Goal: Transaction & Acquisition: Obtain resource

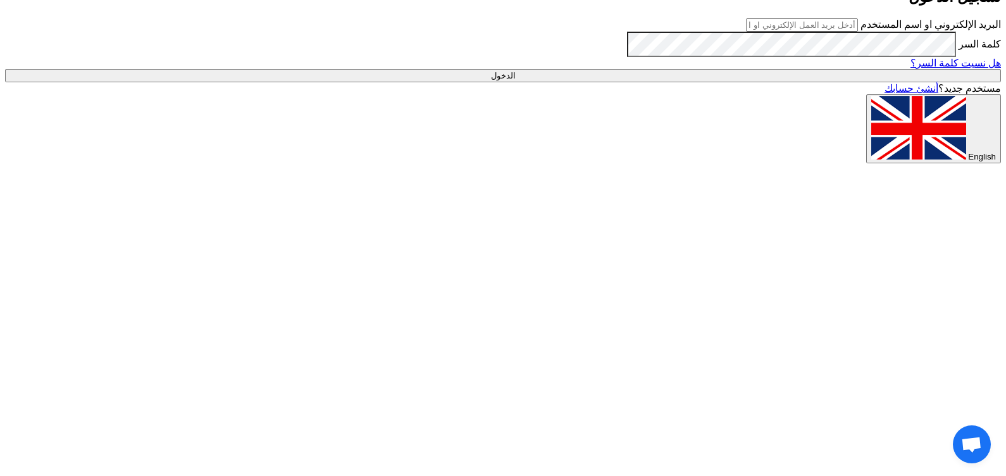
type input "[EMAIL_ADDRESS][DOMAIN_NAME]"
click at [709, 82] on input "الدخول" at bounding box center [503, 75] width 996 height 13
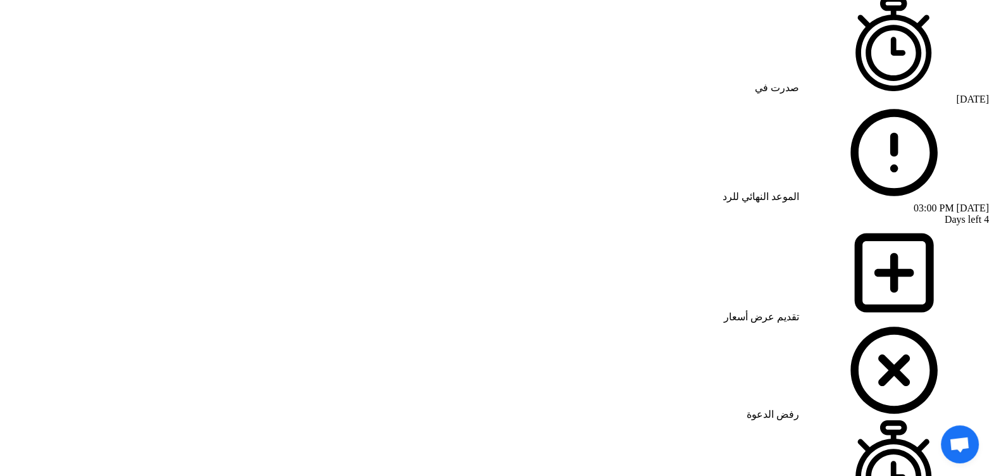
scroll to position [980, 0]
drag, startPoint x: 746, startPoint y: 348, endPoint x: 710, endPoint y: 349, distance: 35.5
drag, startPoint x: 542, startPoint y: 278, endPoint x: 514, endPoint y: 223, distance: 62.0
